Goal: Task Accomplishment & Management: Manage account settings

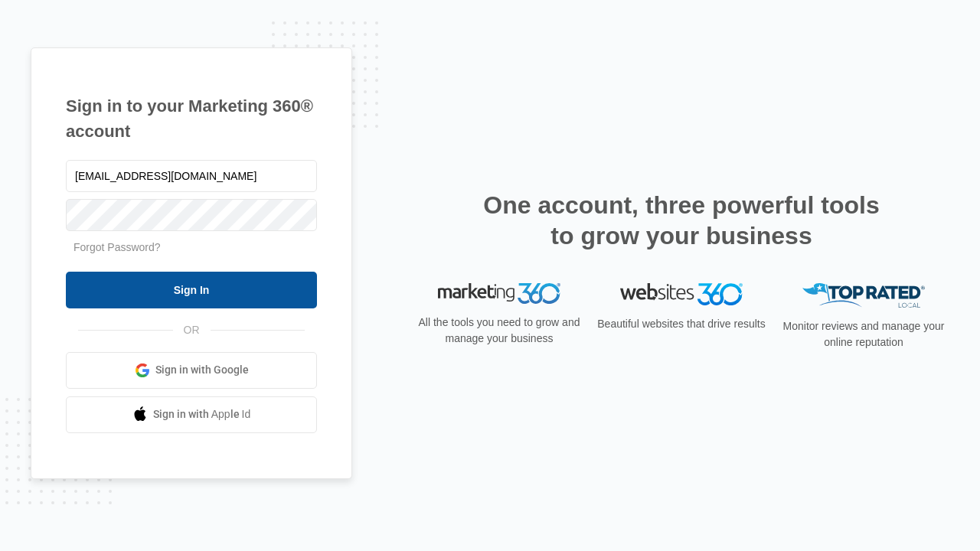
click at [191, 289] on input "Sign In" at bounding box center [191, 290] width 251 height 37
